Goal: Transaction & Acquisition: Purchase product/service

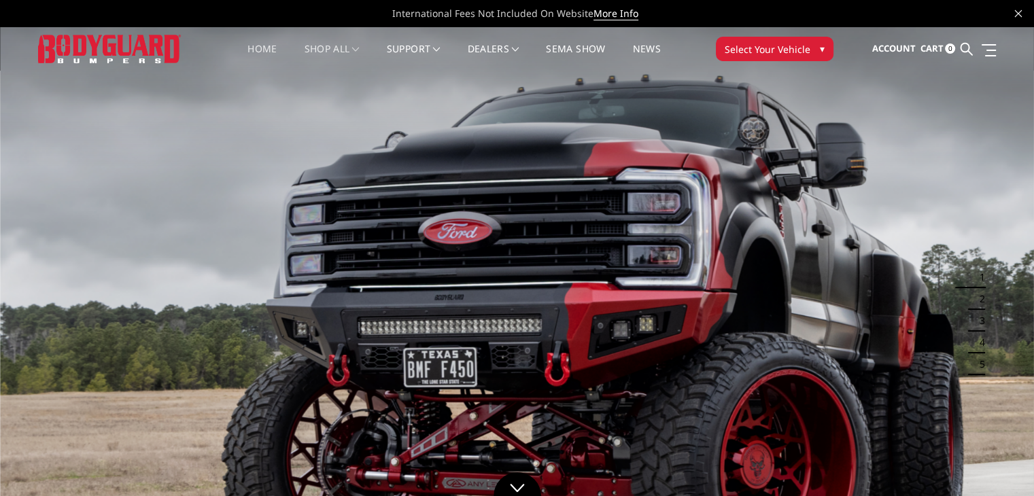
click at [341, 49] on link "shop all" at bounding box center [332, 57] width 55 height 27
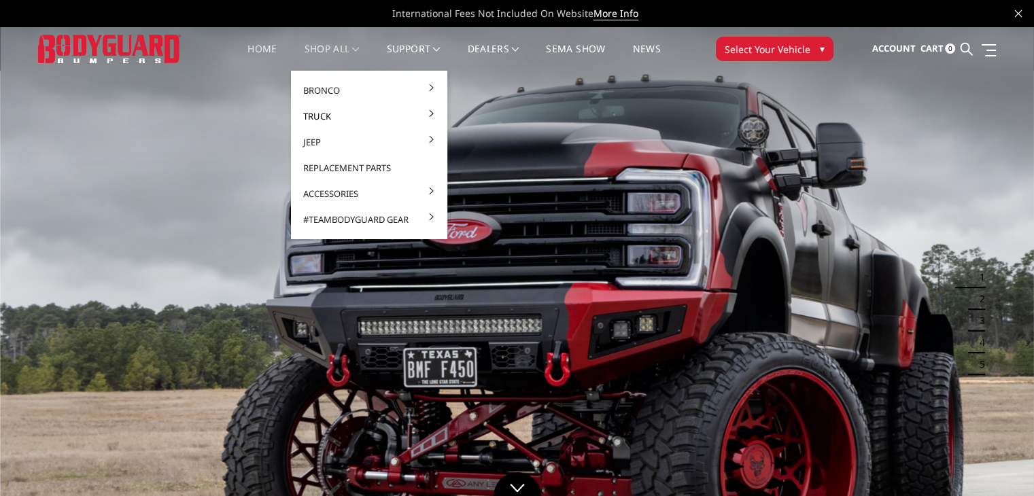
click at [428, 116] on span at bounding box center [431, 113] width 7 height 7
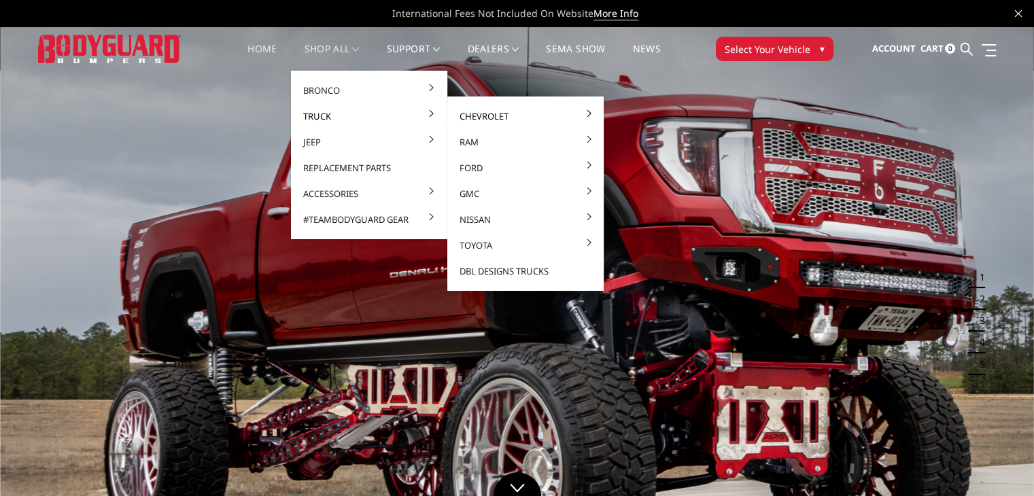
click at [575, 114] on link "Chevrolet" at bounding box center [525, 116] width 145 height 26
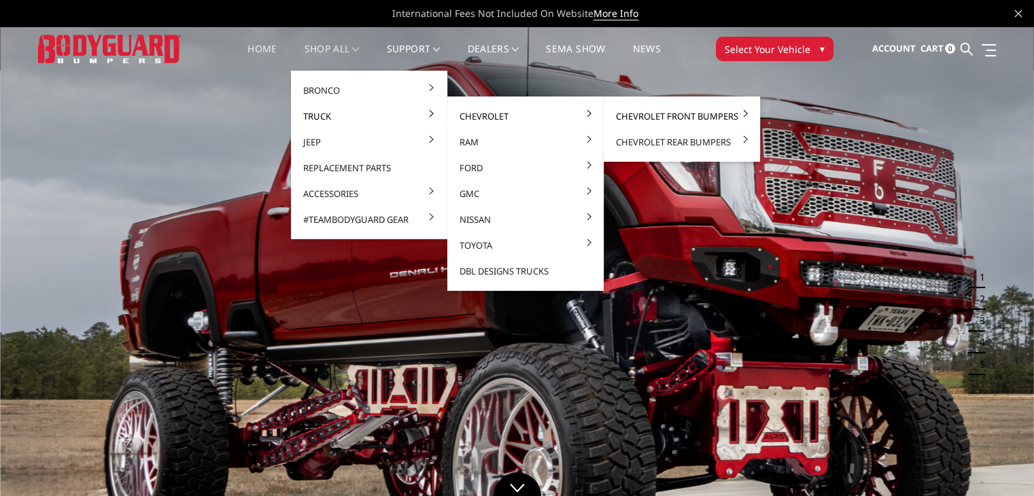
click at [721, 115] on link "Chevrolet Front Bumpers" at bounding box center [681, 116] width 145 height 26
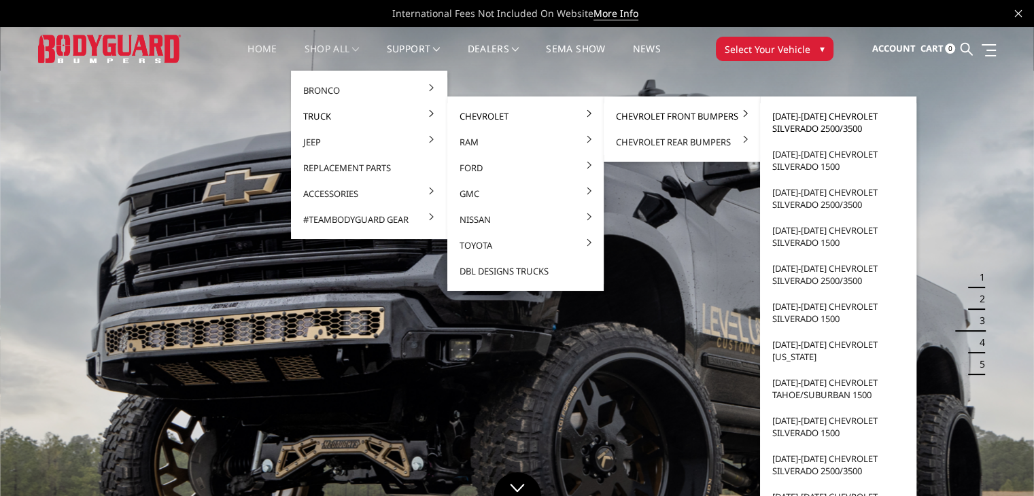
click at [797, 128] on link "[DATE]-[DATE] Chevrolet Silverado 2500/3500" at bounding box center [837, 122] width 145 height 38
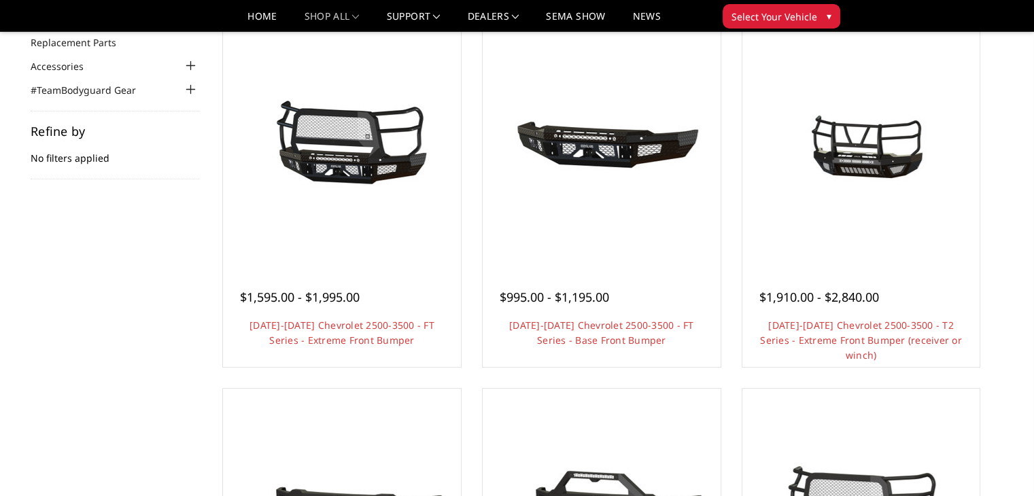
scroll to position [183, 0]
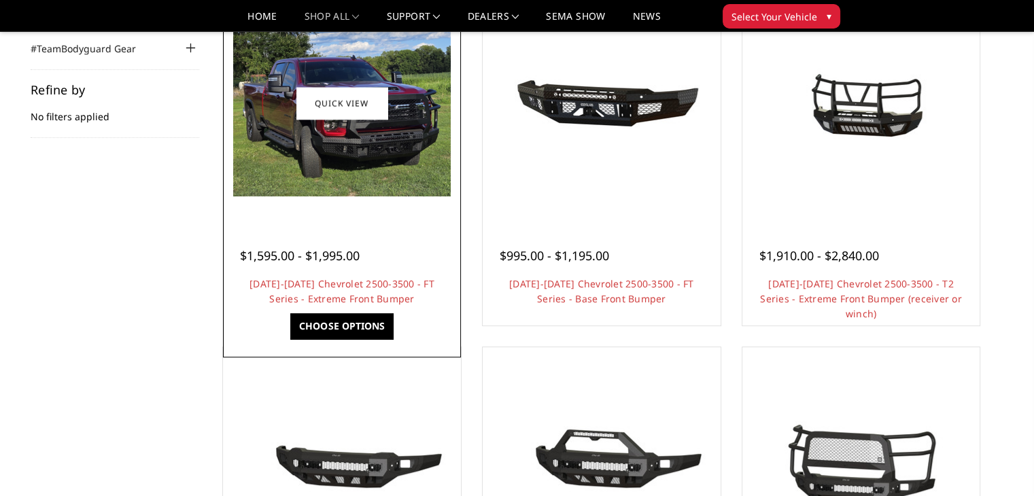
click at [339, 177] on img at bounding box center [342, 103] width 218 height 186
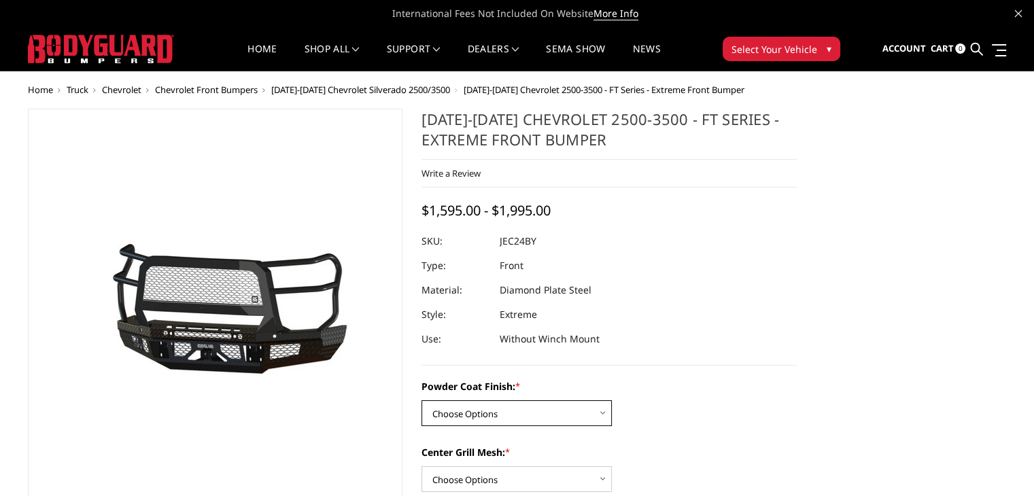
click at [576, 426] on select "Choose Options Bare Metal Gloss Black Powder Coat Textured Black Powder Coat" at bounding box center [516, 413] width 190 height 26
click at [530, 402] on select "Choose Options Bare Metal Gloss Black Powder Coat Textured Black Powder Coat" at bounding box center [516, 413] width 190 height 26
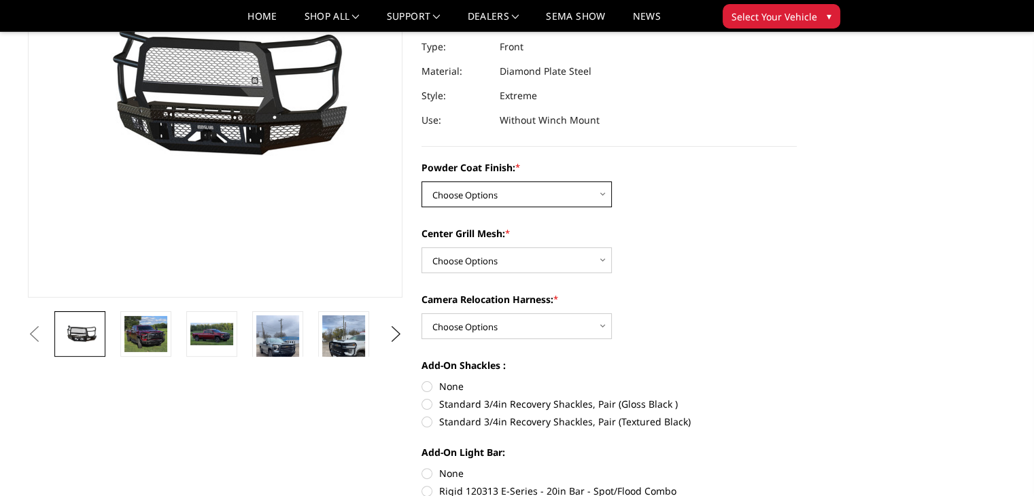
scroll to position [190, 0]
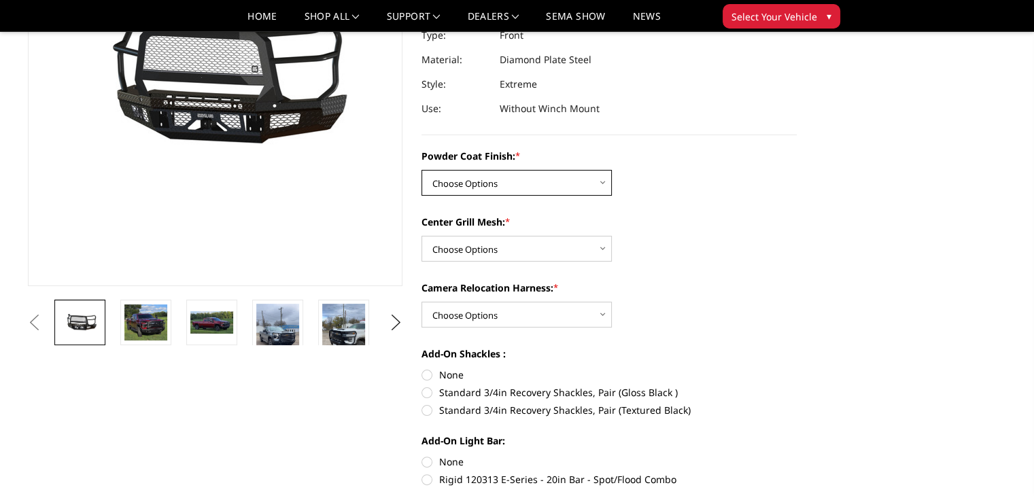
click at [549, 176] on select "Choose Options Bare Metal Gloss Black Powder Coat Textured Black Powder Coat" at bounding box center [516, 183] width 190 height 26
select select "3279"
click at [421, 170] on select "Choose Options Bare Metal Gloss Black Powder Coat Textured Black Powder Coat" at bounding box center [516, 183] width 190 height 26
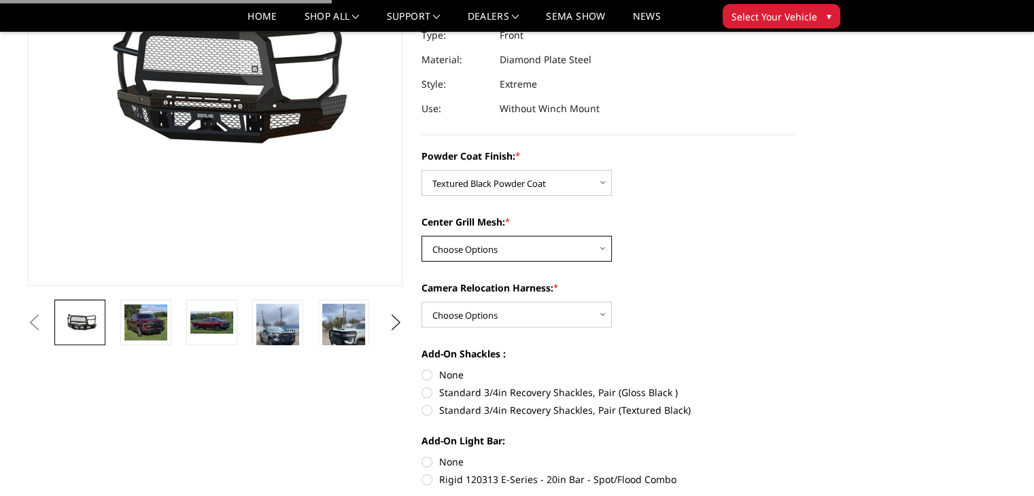
click at [580, 253] on select "Choose Options WITH Expanded Metal in Center Grill WITHOUT Expanded Metal in Ce…" at bounding box center [516, 249] width 190 height 26
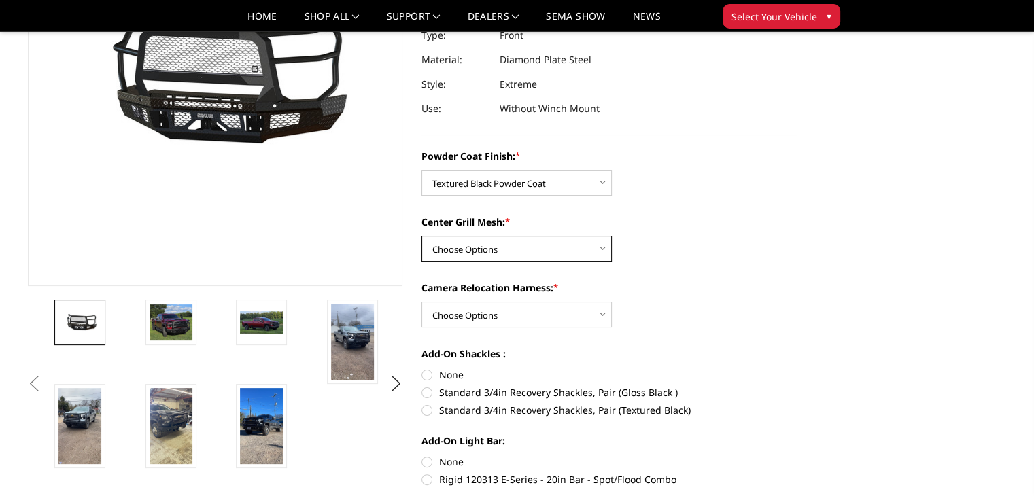
select select "3281"
click at [421, 236] on select "Choose Options WITH Expanded Metal in Center Grill WITHOUT Expanded Metal in Ce…" at bounding box center [516, 249] width 190 height 26
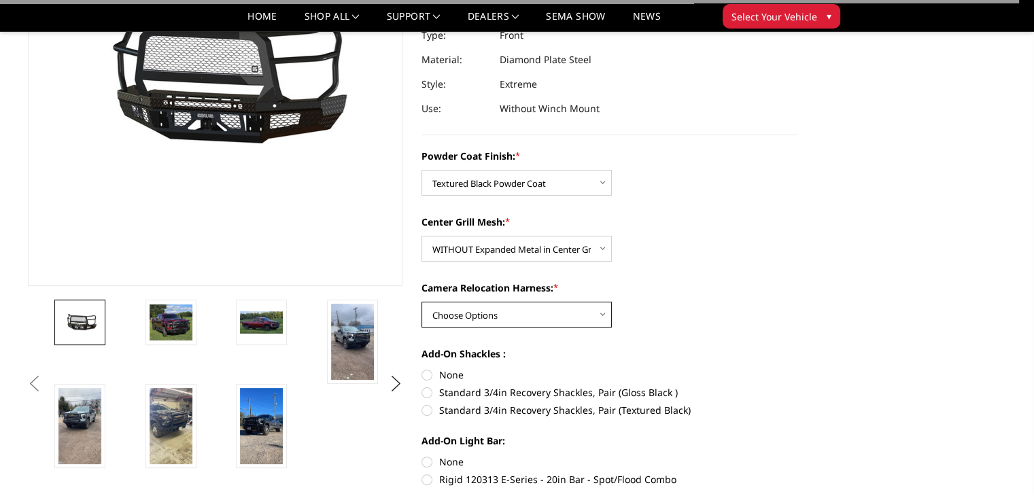
click at [566, 311] on select "Choose Options WITH Camera Relocation Harness WITHOUT Camera Relocation Harness" at bounding box center [516, 315] width 190 height 26
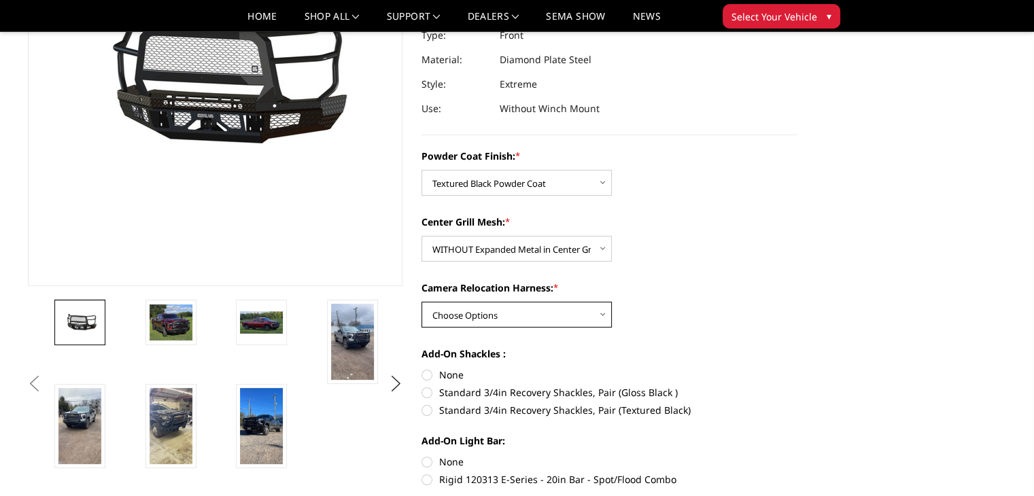
select select "3282"
click at [421, 302] on select "Choose Options WITH Camera Relocation Harness WITHOUT Camera Relocation Harness" at bounding box center [516, 315] width 190 height 26
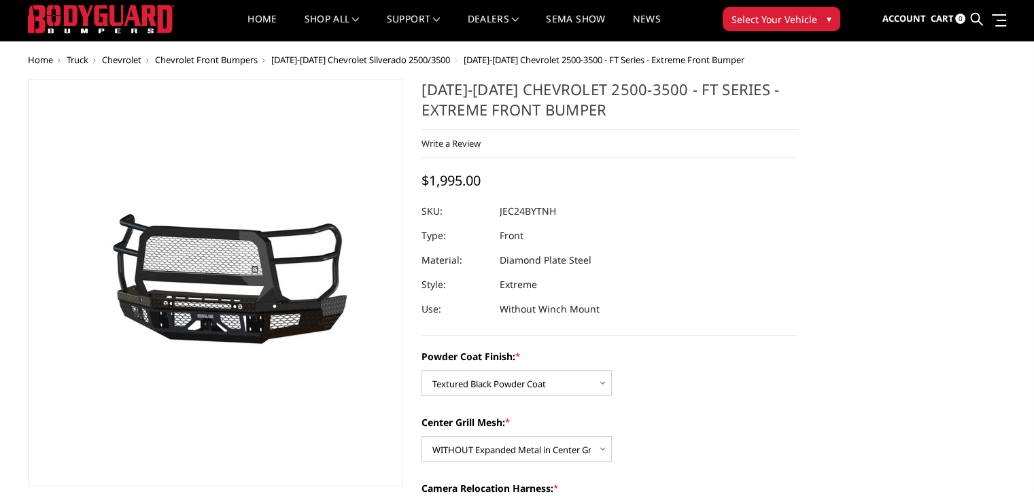
scroll to position [30, 0]
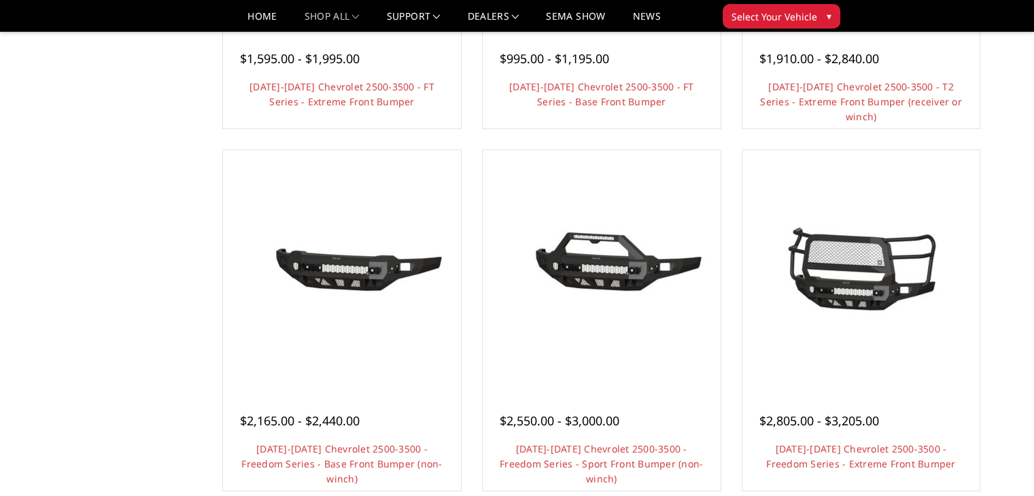
scroll to position [391, 0]
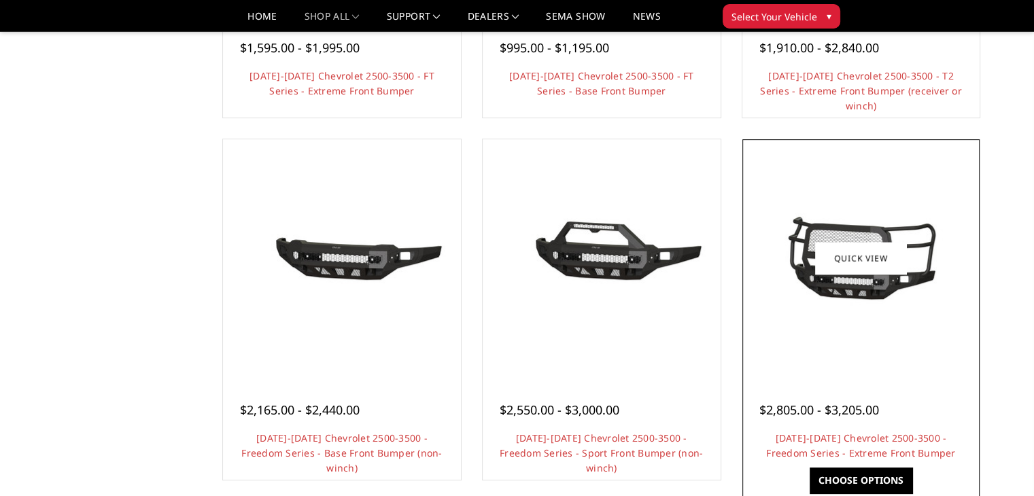
click at [847, 314] on div at bounding box center [861, 258] width 231 height 231
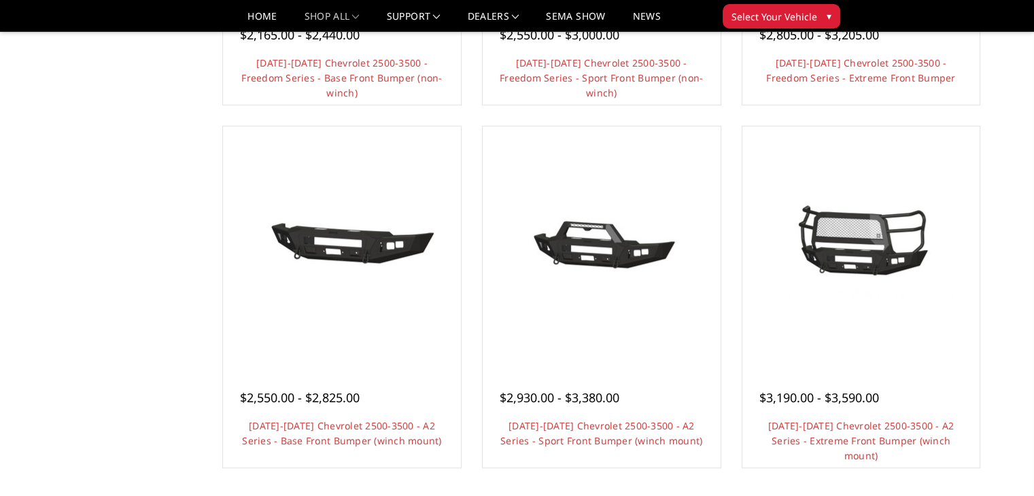
scroll to position [772, 0]
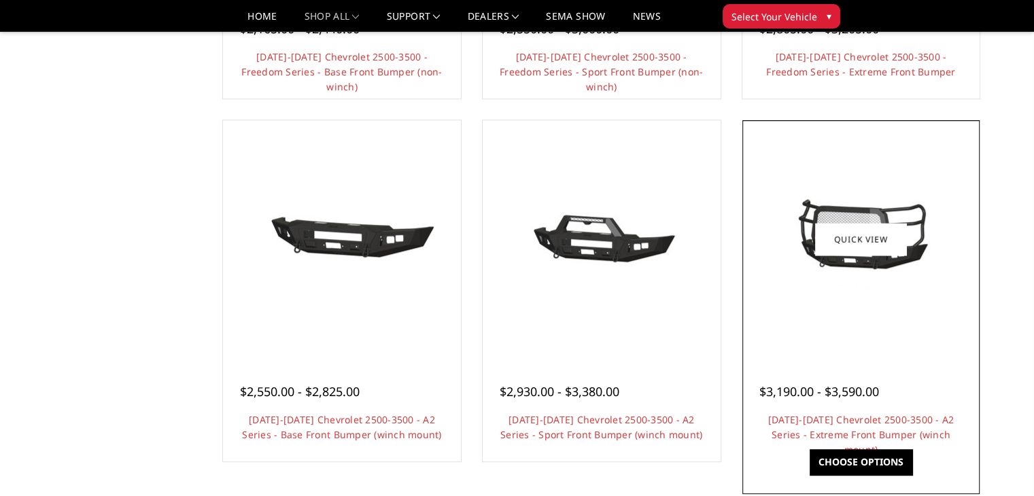
click at [854, 239] on img at bounding box center [861, 239] width 218 height 102
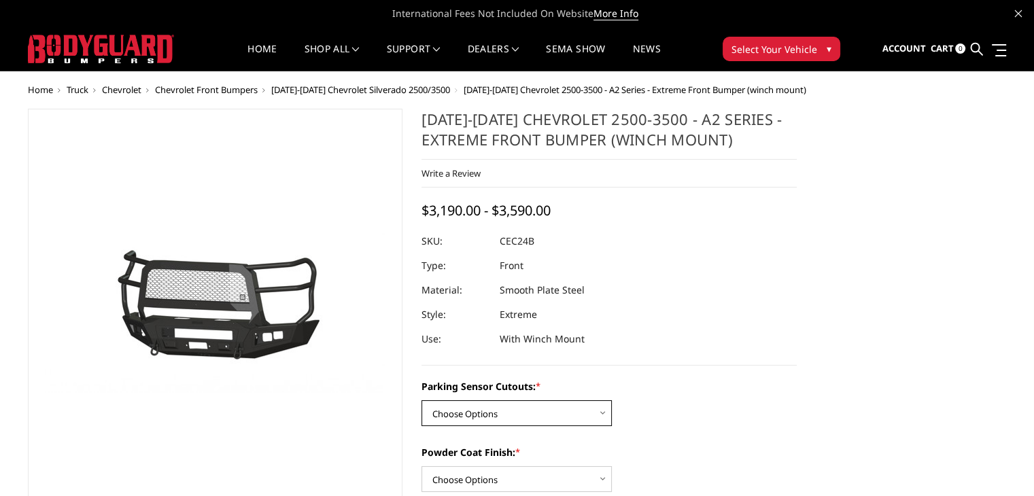
click at [589, 419] on select "Choose Options No - Without Parking Sensor Cutouts Yes - With Parking Sensor Cu…" at bounding box center [516, 413] width 190 height 26
select select "2246"
click at [421, 400] on select "Choose Options No - Without Parking Sensor Cutouts Yes - With Parking Sensor Cu…" at bounding box center [516, 413] width 190 height 26
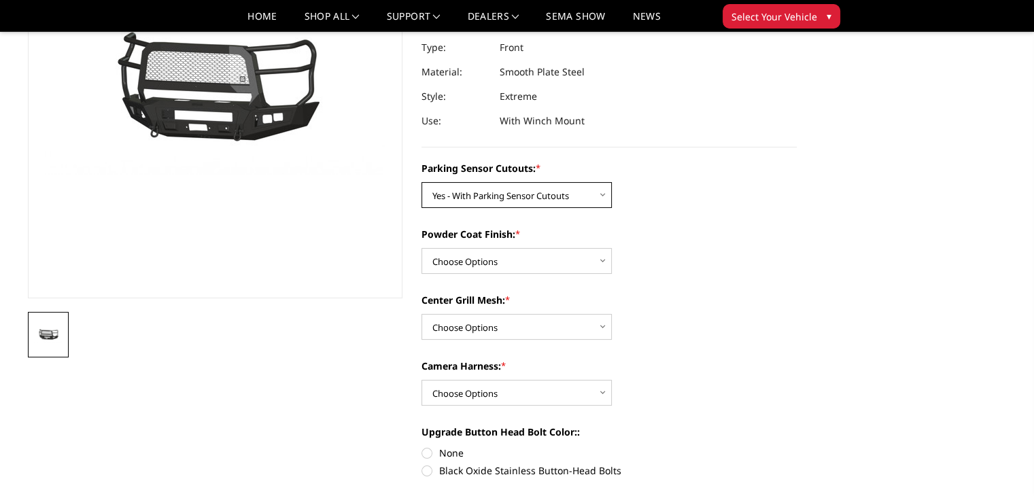
scroll to position [180, 0]
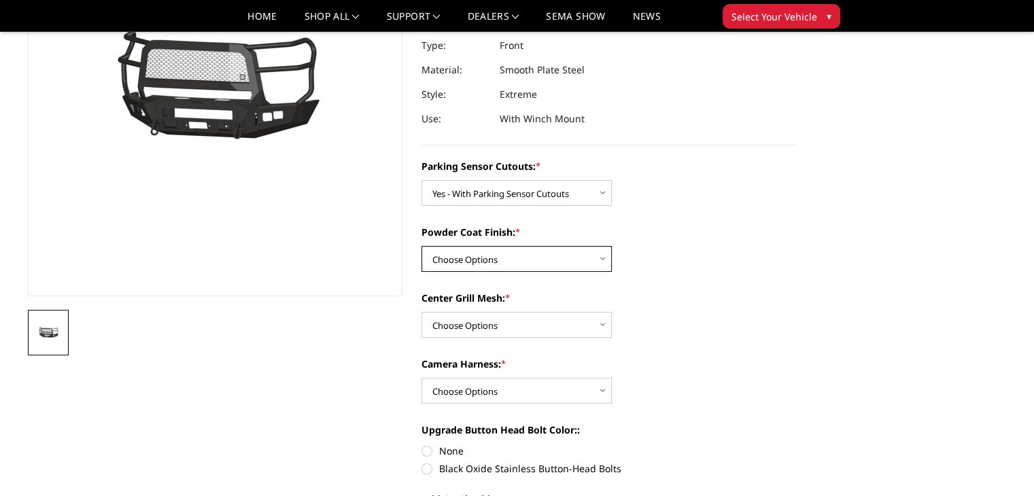
click at [499, 256] on select "Choose Options Bare Metal Textured Black Powder Coat" at bounding box center [516, 259] width 190 height 26
select select "2248"
click at [421, 246] on select "Choose Options Bare Metal Textured Black Powder Coat" at bounding box center [516, 259] width 190 height 26
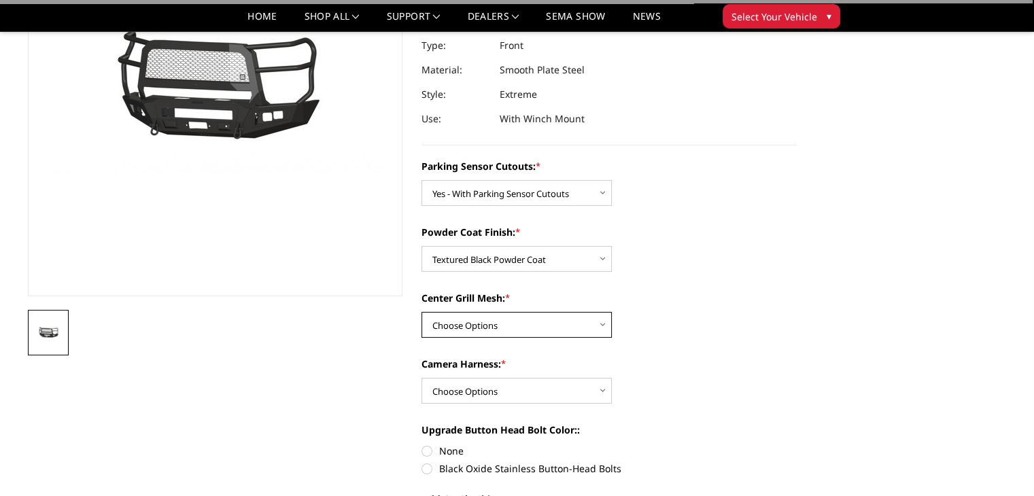
click at [536, 325] on select "Choose Options With Center Grill Mesh Without Center Grill Mesh" at bounding box center [516, 325] width 190 height 26
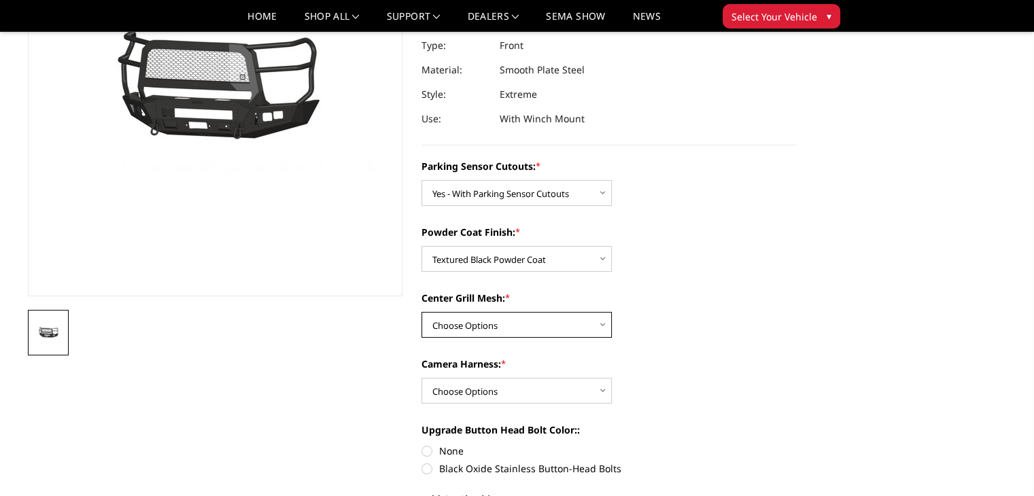
select select "2250"
click at [421, 312] on select "Choose Options With Center Grill Mesh Without Center Grill Mesh" at bounding box center [516, 325] width 190 height 26
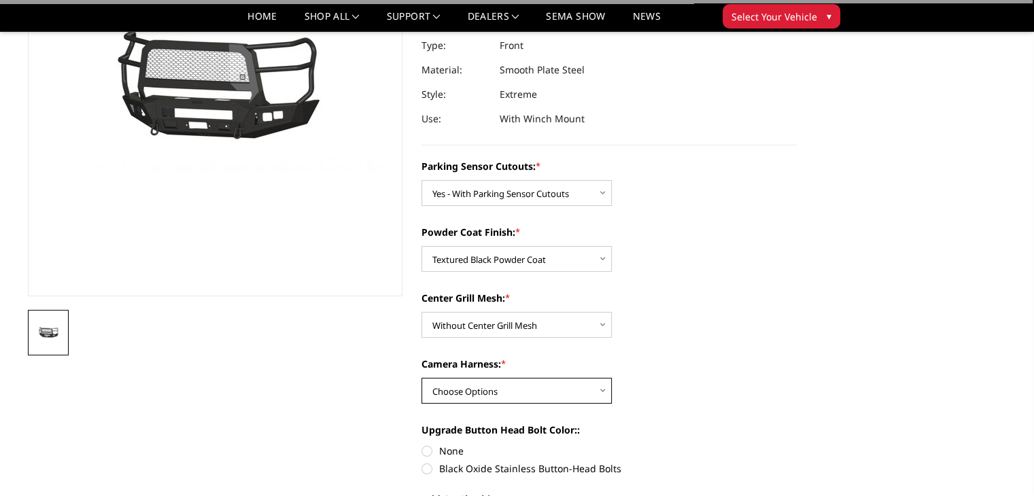
click at [528, 389] on select "Choose Options WITH Camera Harness WITHOUT Camera Harness" at bounding box center [516, 391] width 190 height 26
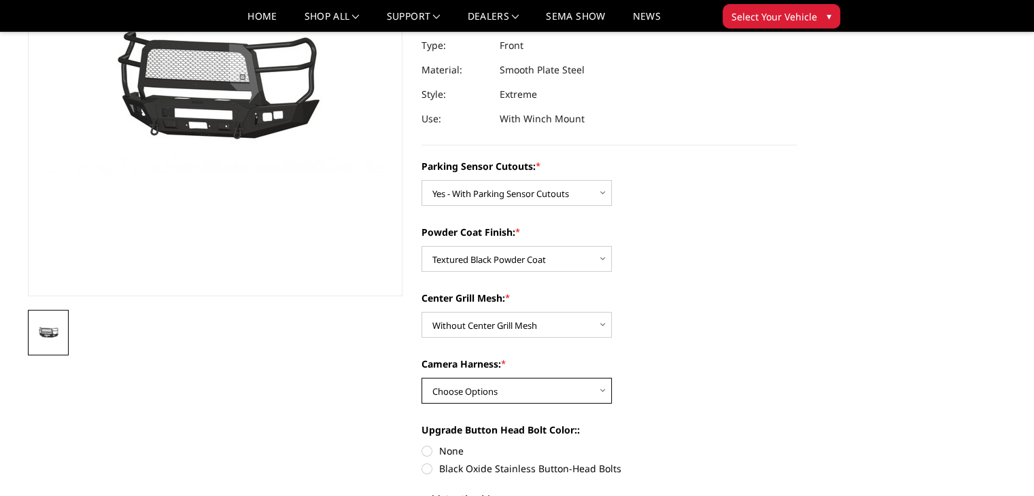
select select "2251"
click at [421, 378] on select "Choose Options WITH Camera Harness WITHOUT Camera Harness" at bounding box center [516, 391] width 190 height 26
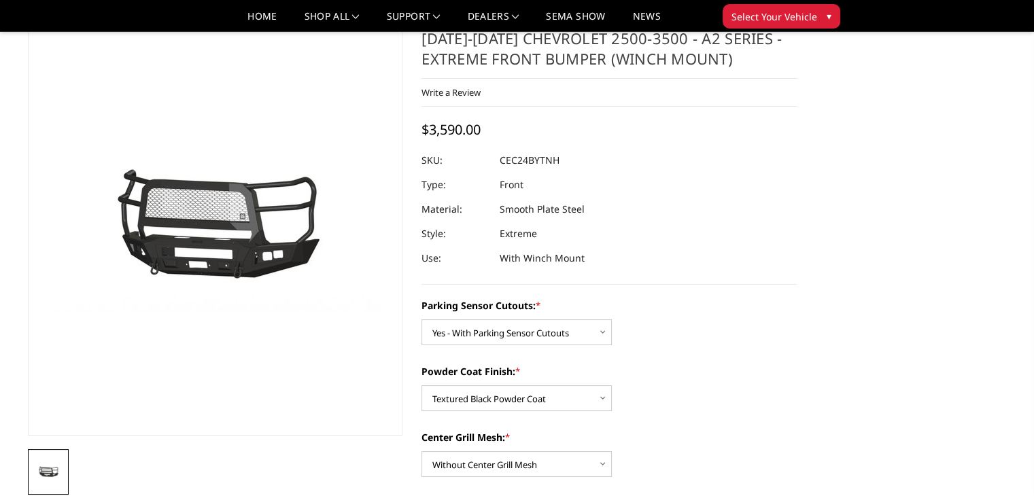
scroll to position [37, 0]
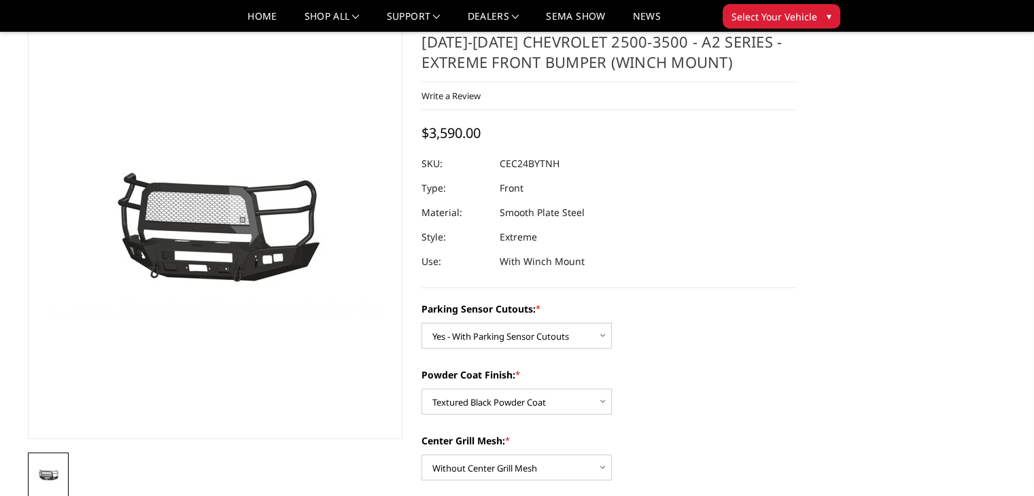
click at [216, 232] on img at bounding box center [464, 235] width 870 height 407
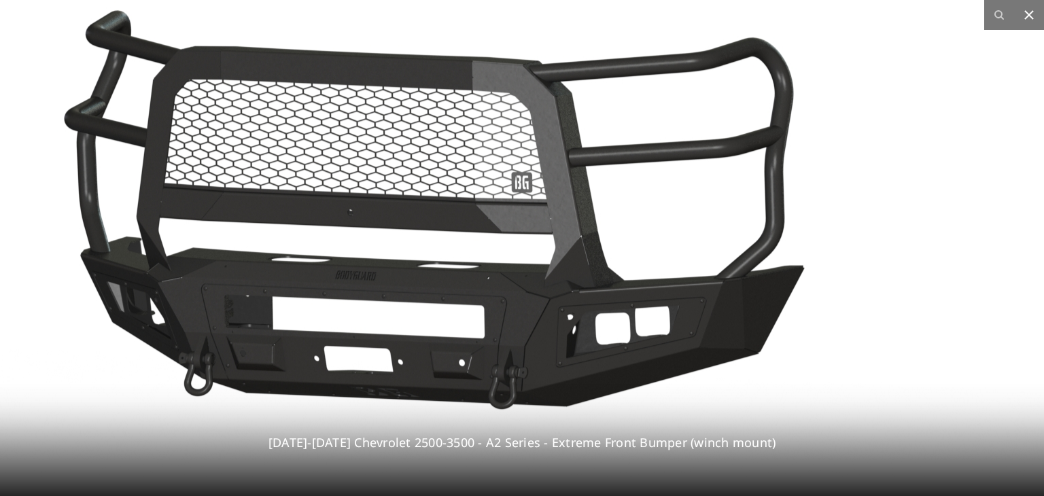
click at [1033, 15] on button at bounding box center [1029, 15] width 30 height 30
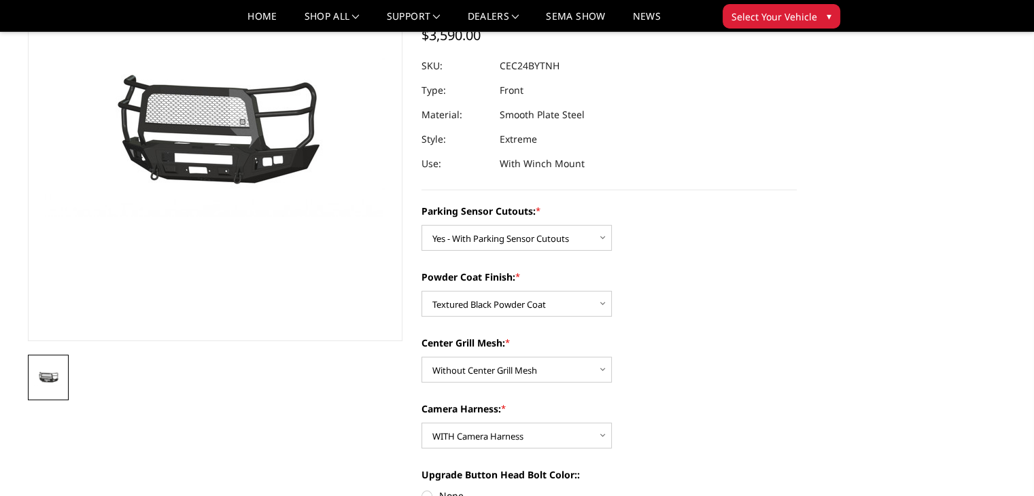
scroll to position [0, 0]
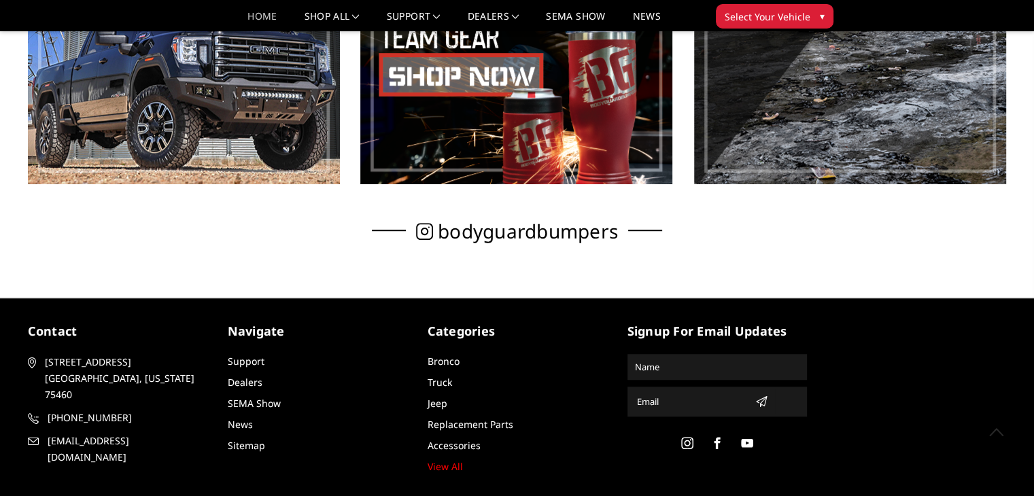
scroll to position [934, 0]
